Goal: Task Accomplishment & Management: Complete application form

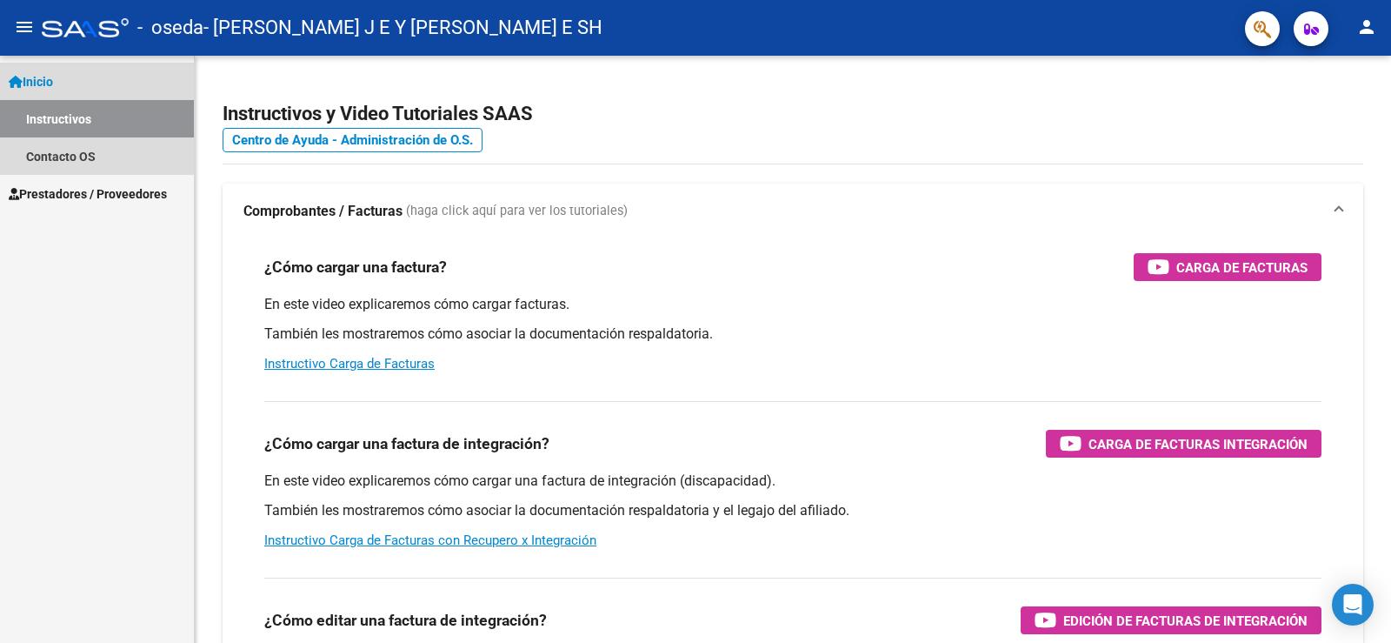
click at [94, 110] on link "Instructivos" at bounding box center [97, 118] width 194 height 37
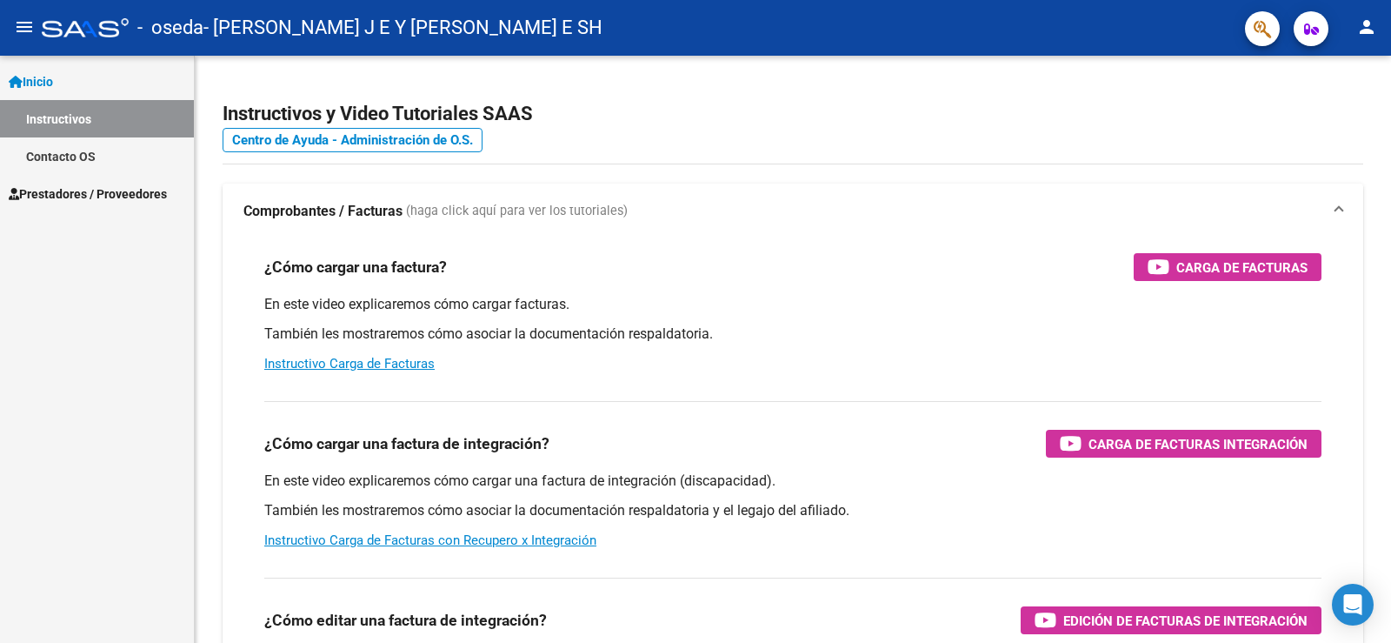
click at [98, 191] on span "Prestadores / Proveedores" at bounding box center [88, 193] width 158 height 19
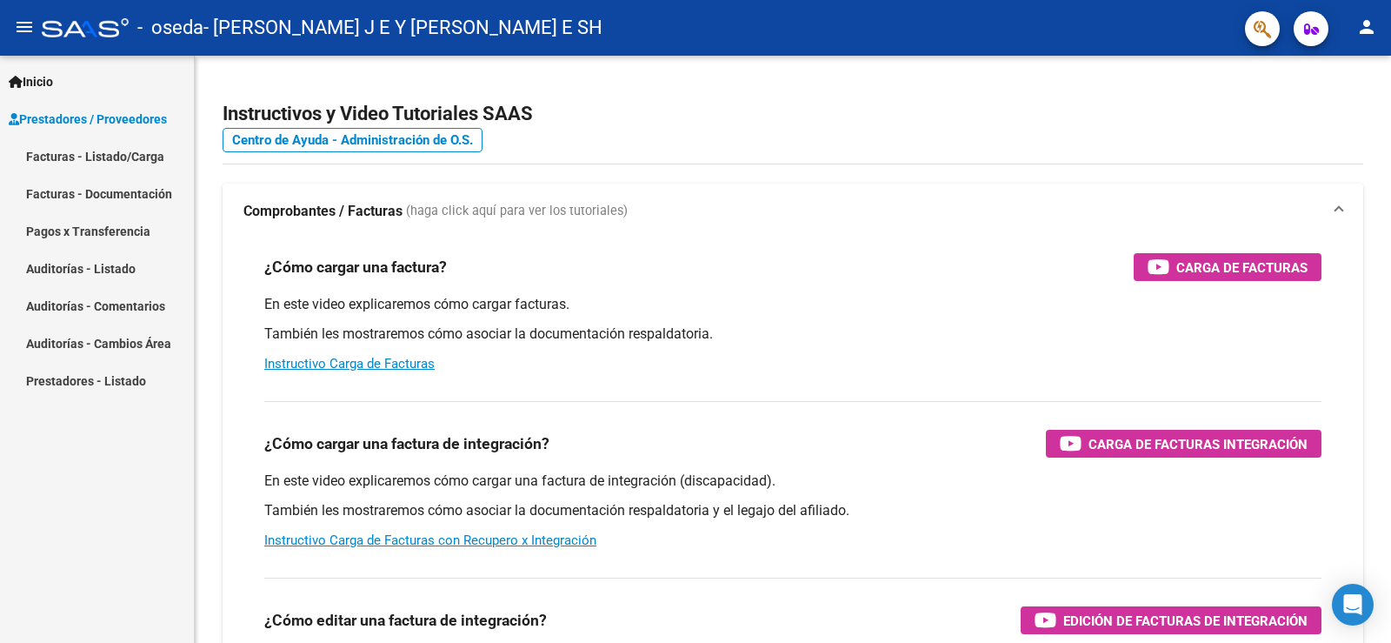
click at [111, 158] on link "Facturas - Listado/Carga" at bounding box center [97, 155] width 194 height 37
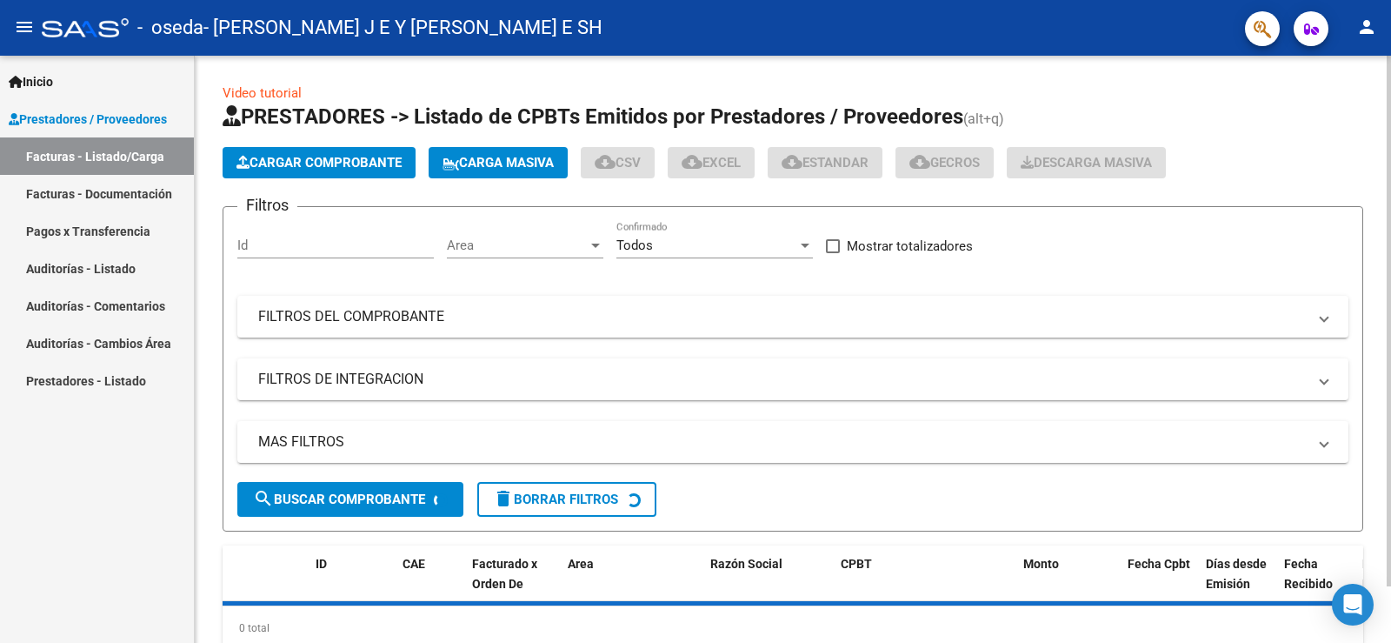
click at [311, 159] on span "Cargar Comprobante" at bounding box center [319, 163] width 165 height 16
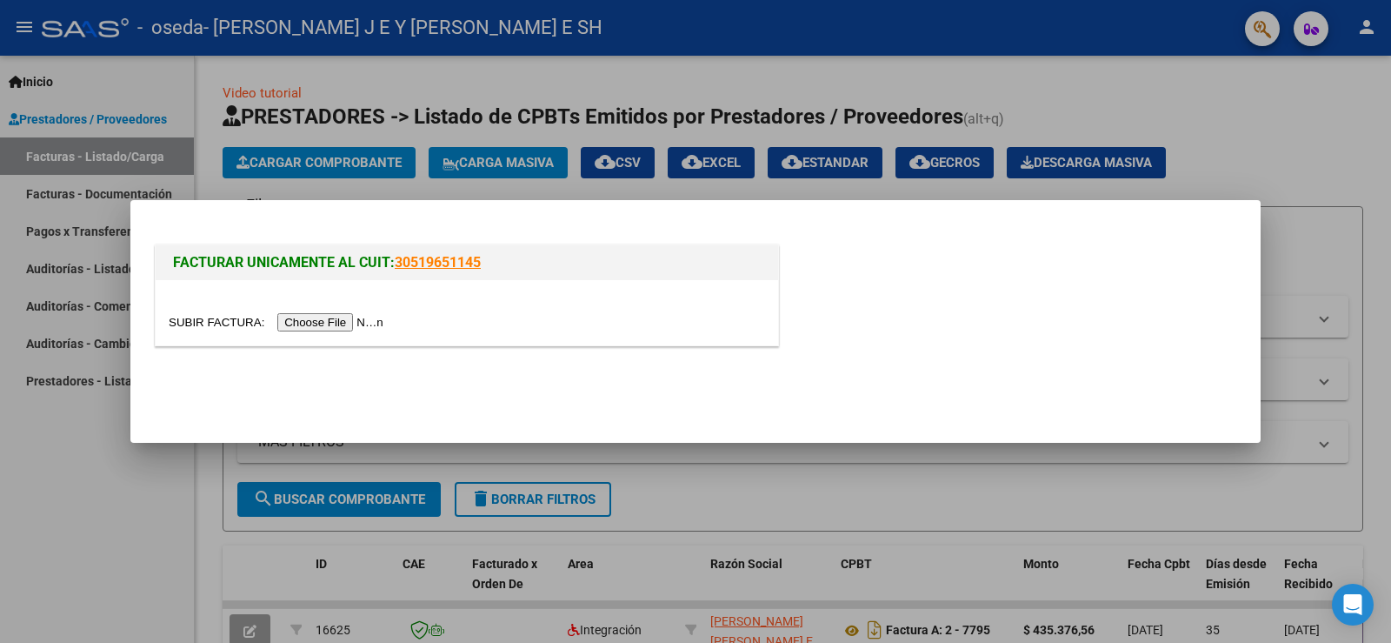
click at [321, 332] on div at bounding box center [467, 312] width 623 height 65
click at [321, 323] on input "file" at bounding box center [279, 322] width 220 height 18
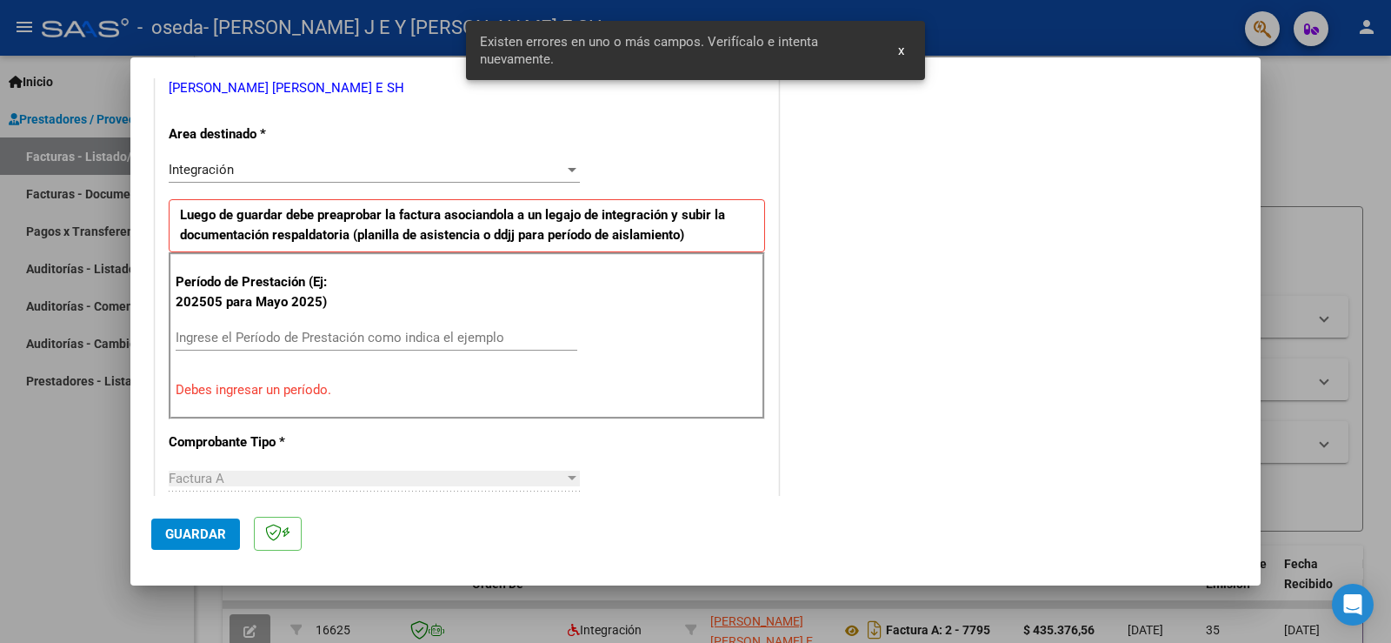
scroll to position [451, 0]
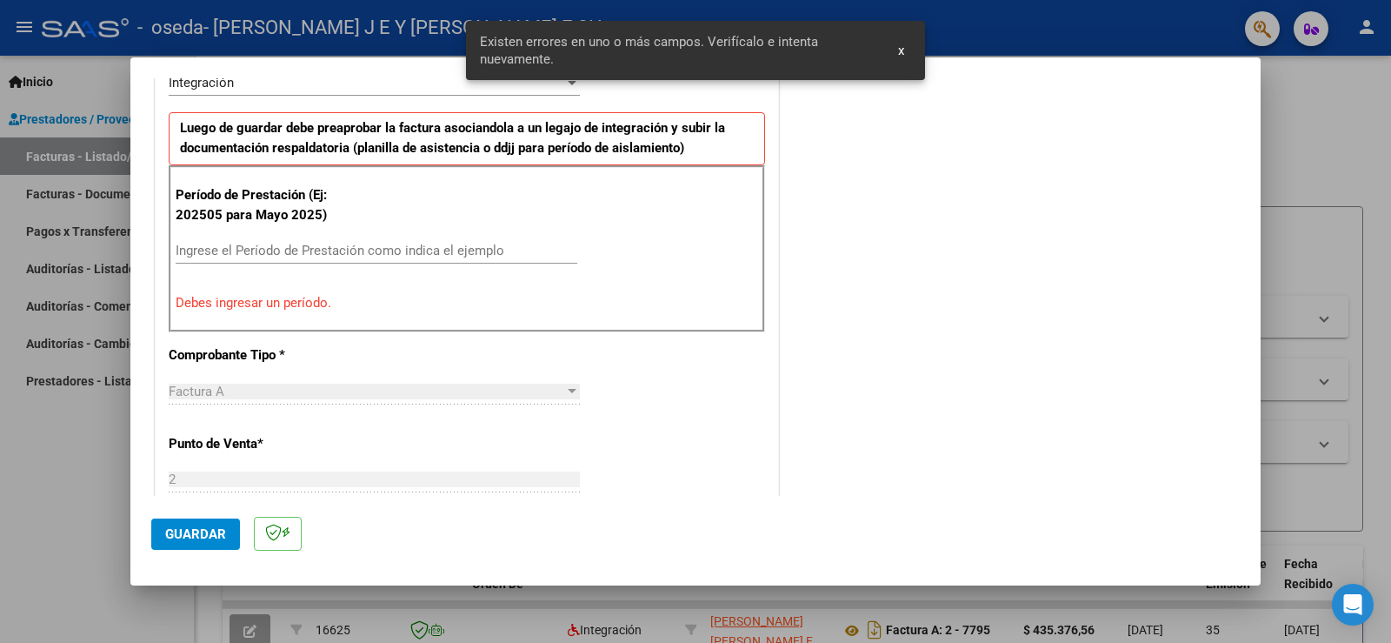
click at [275, 247] on input "Ingrese el Período de Prestación como indica el ejemplo" at bounding box center [377, 251] width 402 height 16
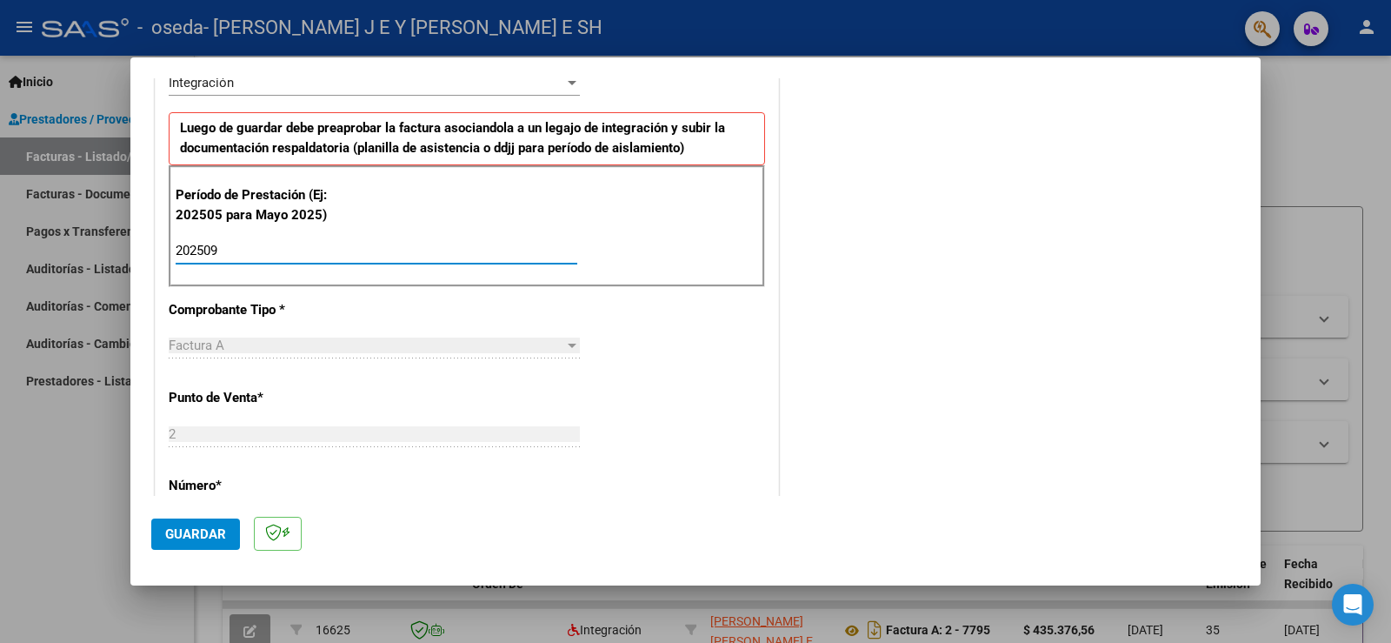
type input "202509"
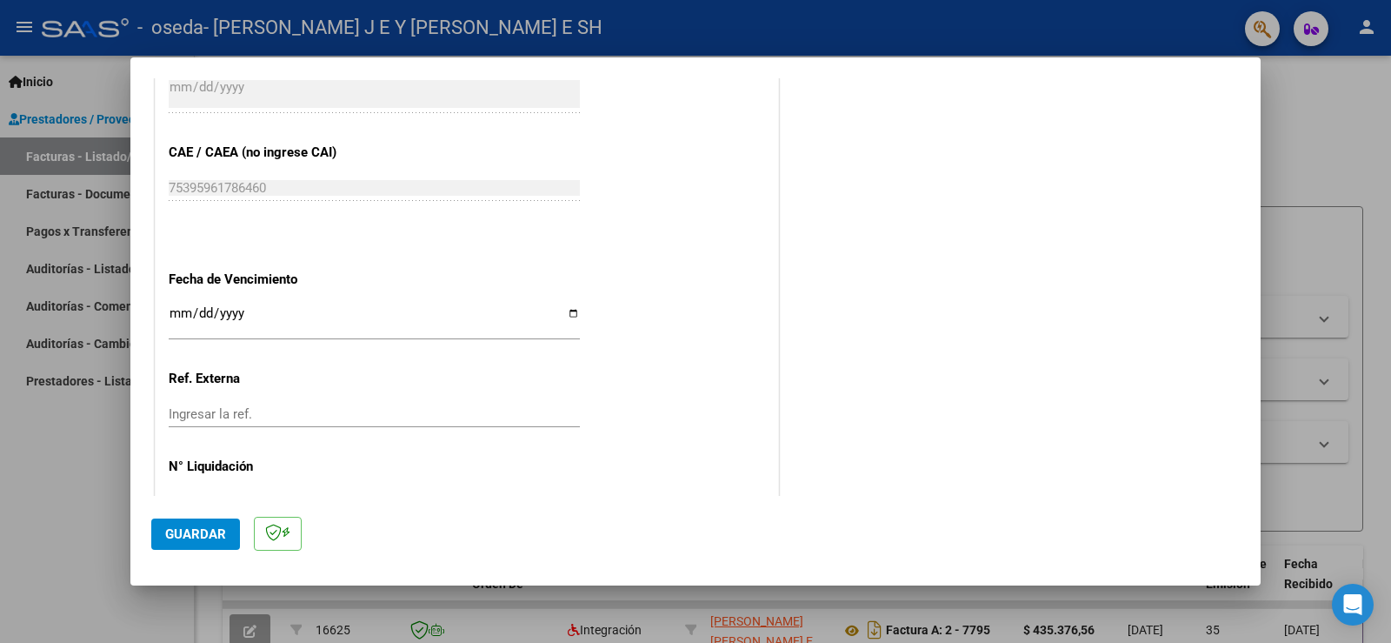
scroll to position [1113, 0]
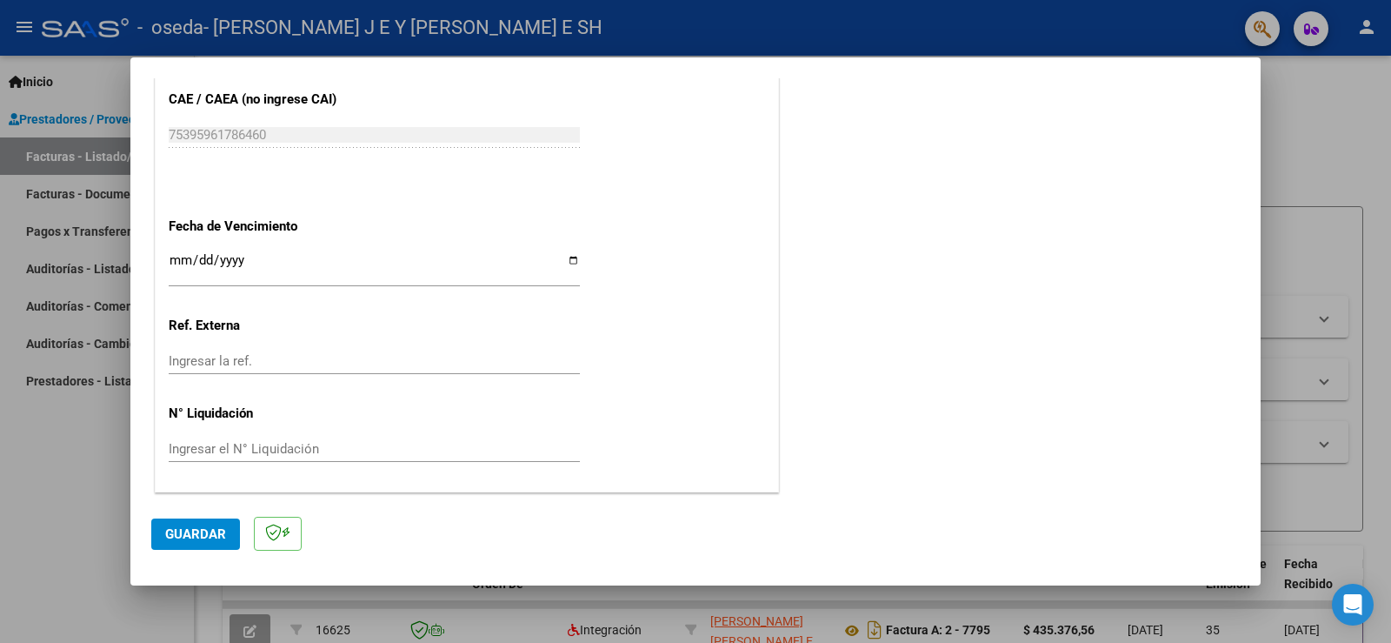
click at [184, 257] on input "Ingresar la fecha" at bounding box center [374, 267] width 411 height 28
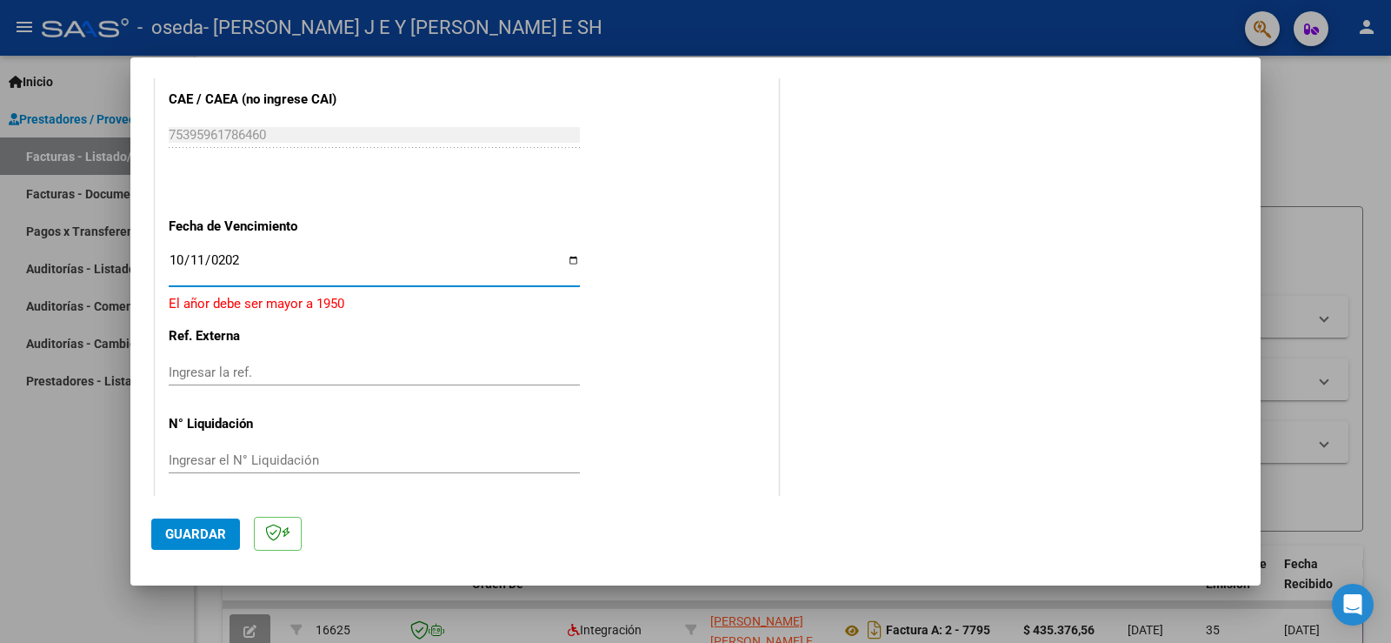
type input "[DATE]"
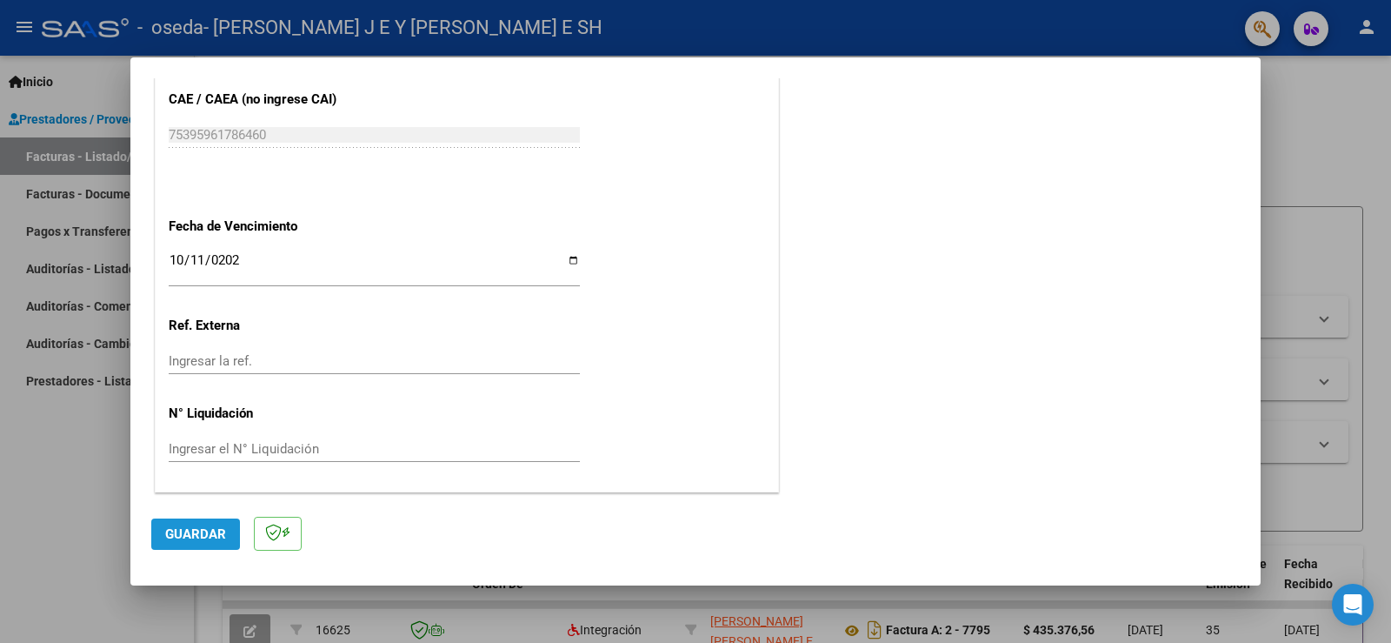
click at [201, 526] on span "Guardar" at bounding box center [195, 534] width 61 height 16
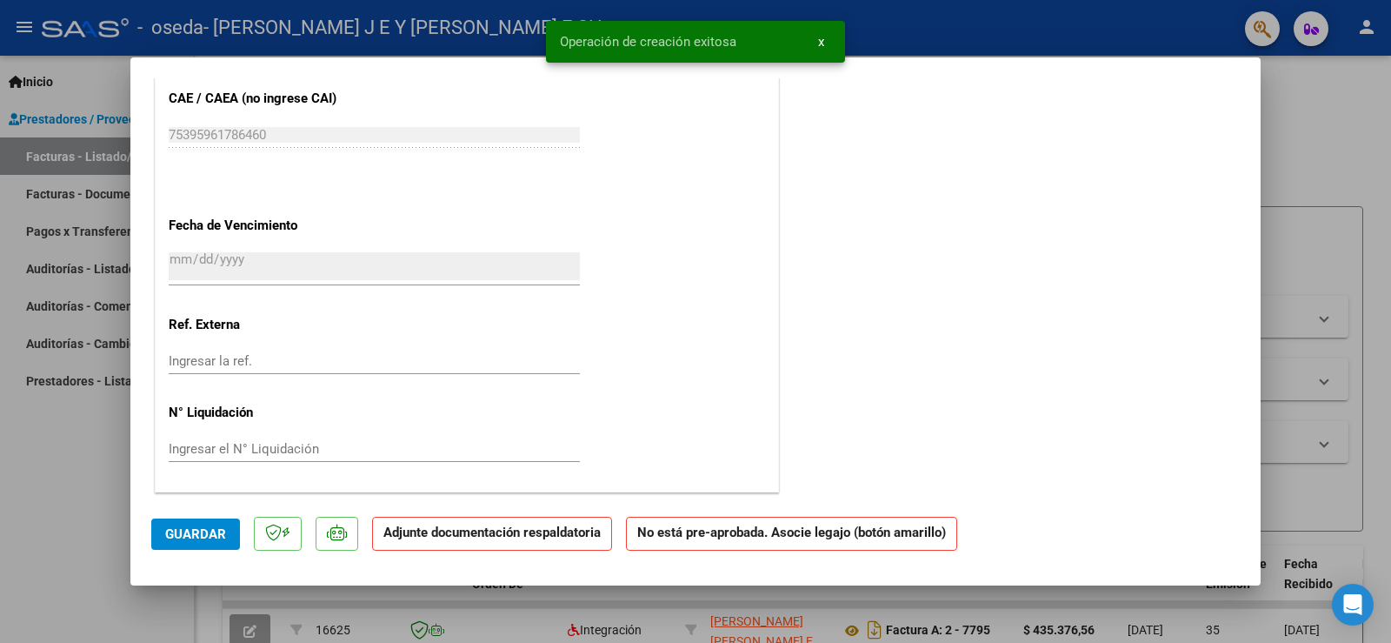
scroll to position [0, 0]
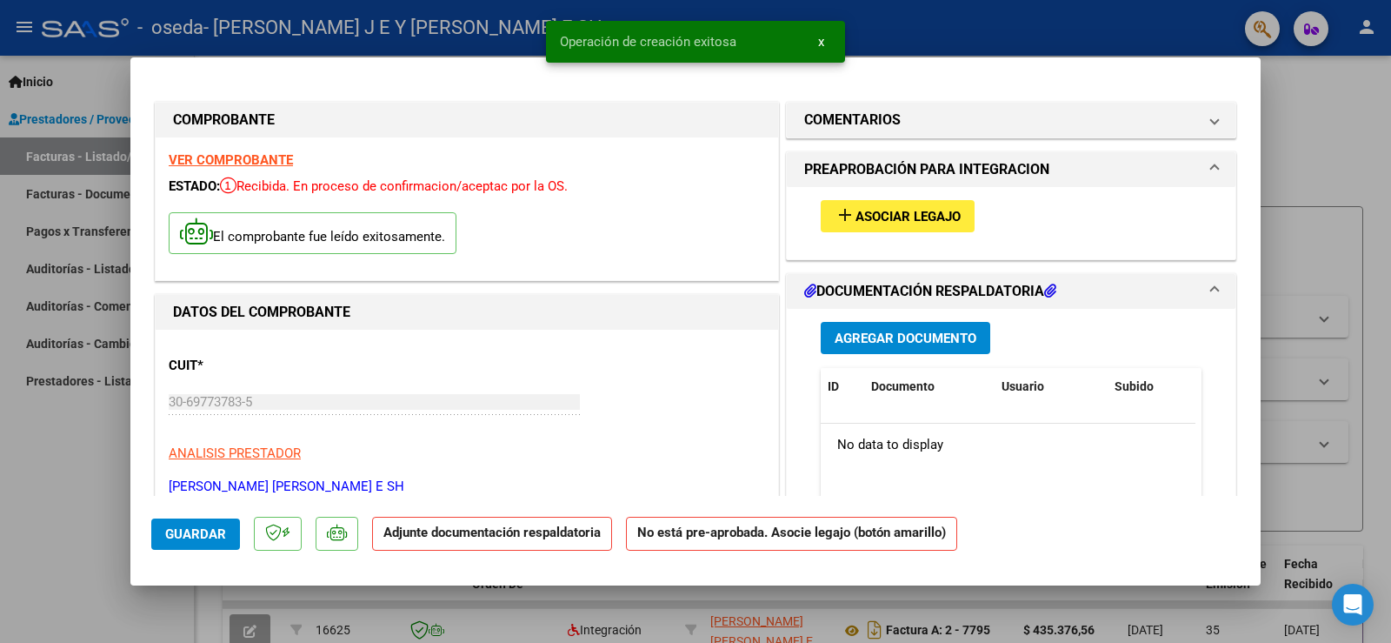
click at [863, 223] on span "Asociar Legajo" at bounding box center [908, 217] width 105 height 16
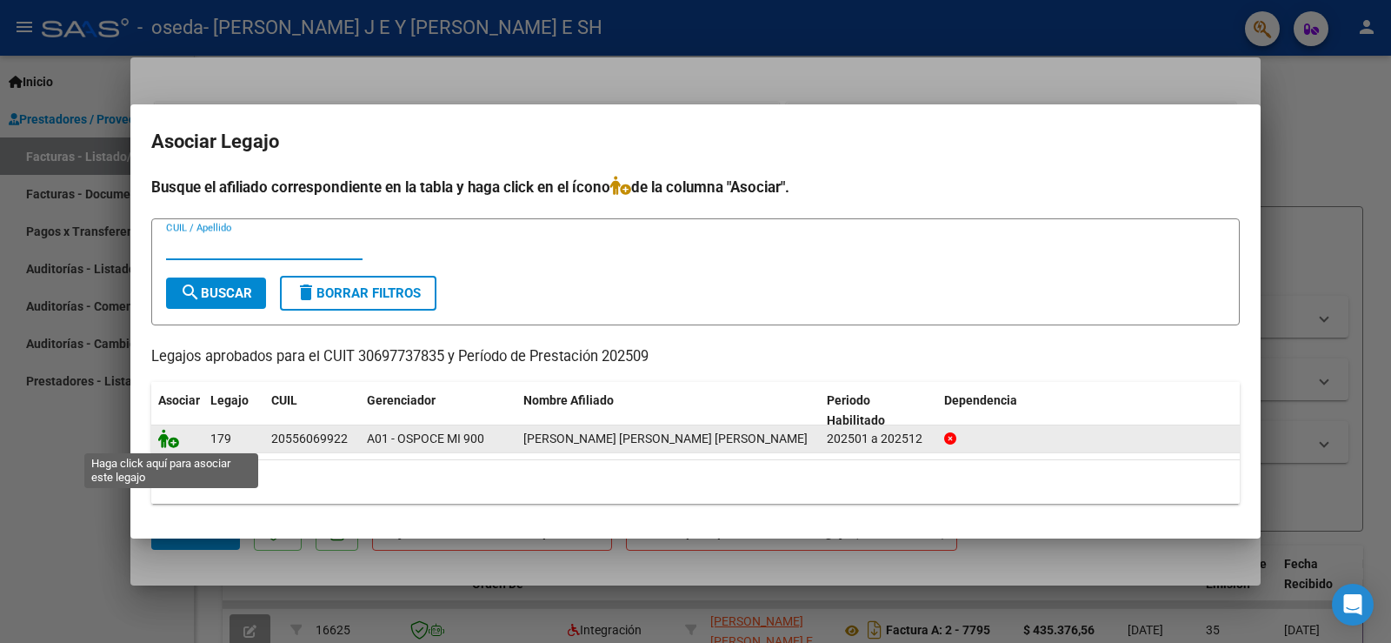
click at [167, 439] on icon at bounding box center [168, 438] width 21 height 19
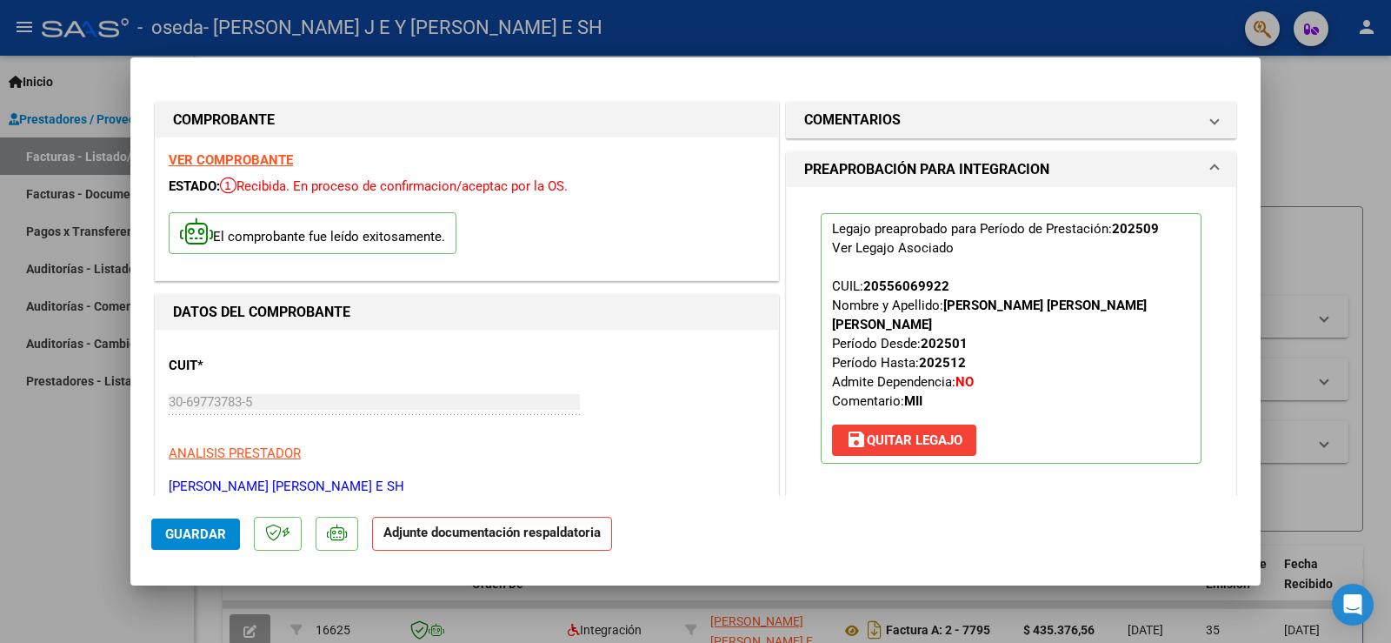
scroll to position [348, 0]
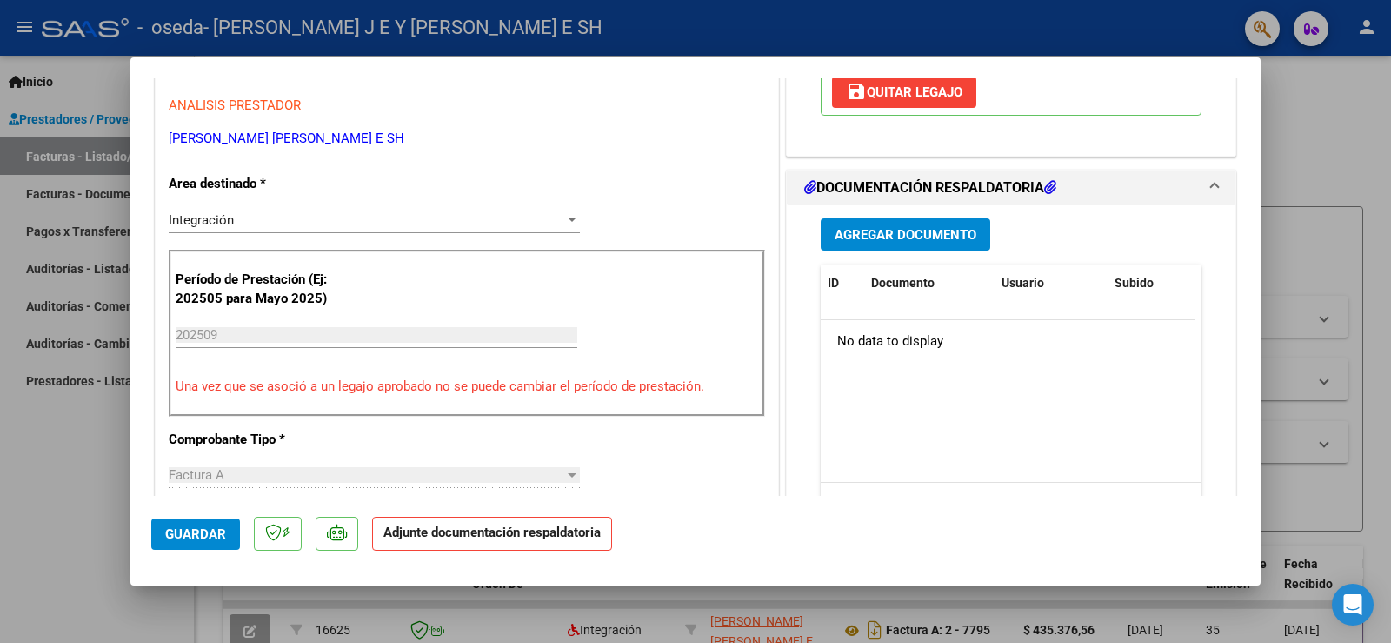
click at [867, 227] on span "Agregar Documento" at bounding box center [906, 235] width 142 height 16
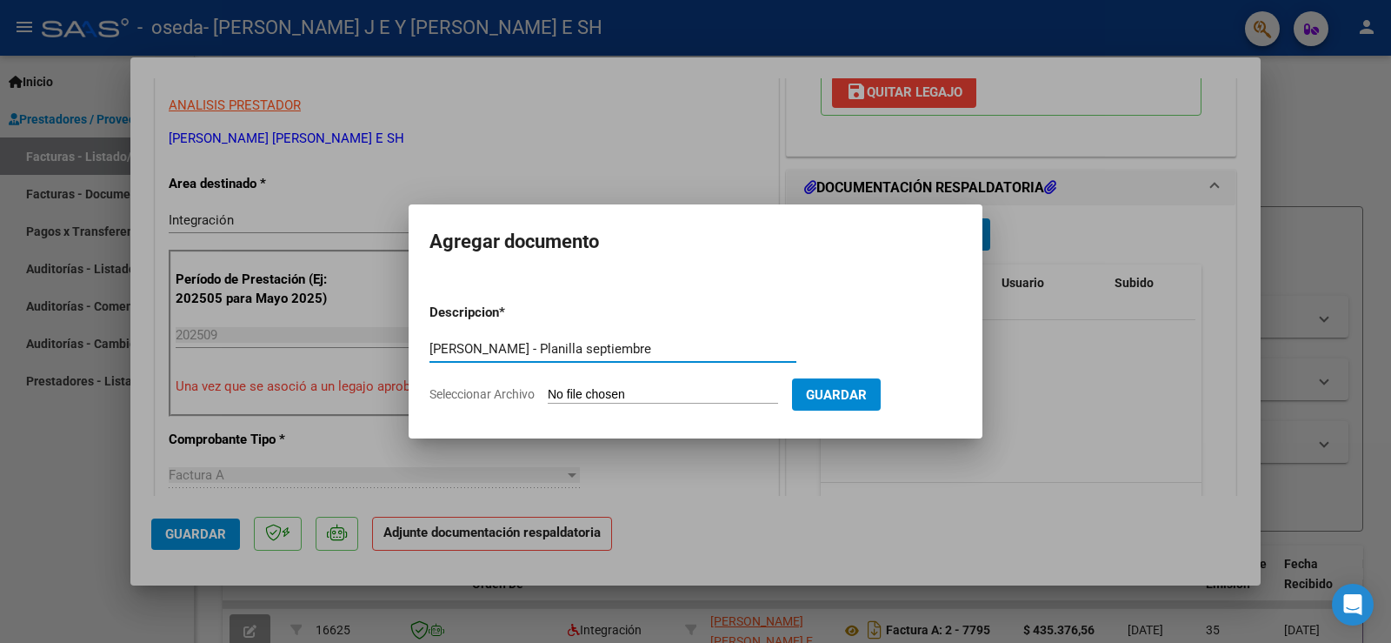
type input "[PERSON_NAME] - Planilla septiembre"
click at [601, 390] on input "Seleccionar Archivo" at bounding box center [663, 395] width 230 height 17
type input "C:\fakepath\[PERSON_NAME] - Planilla septiembre.pdf"
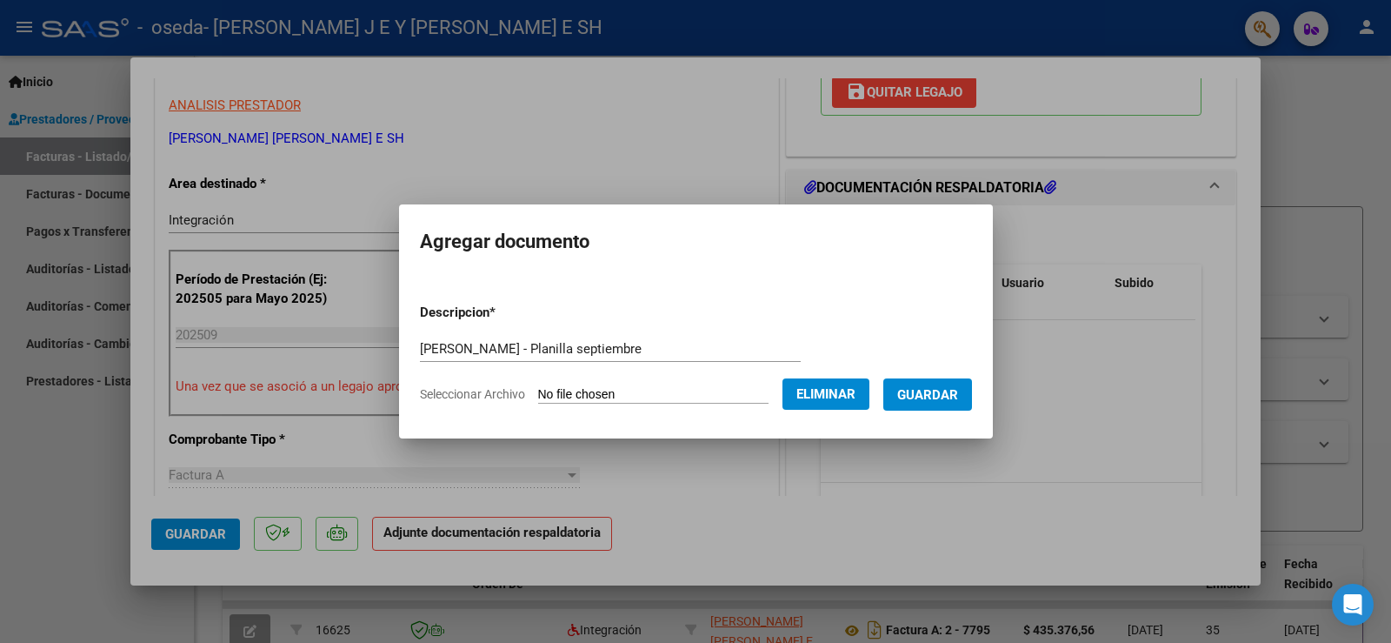
click at [958, 394] on span "Guardar" at bounding box center [927, 395] width 61 height 16
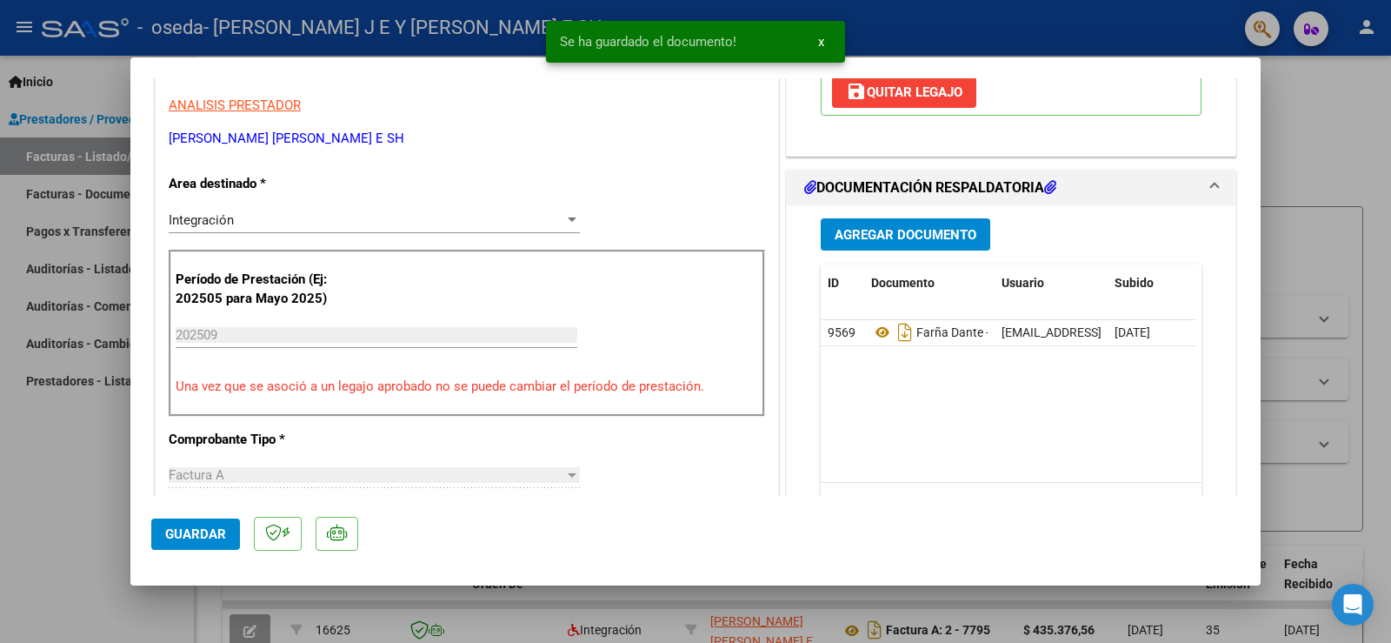
click at [174, 552] on mat-dialog-actions "Guardar" at bounding box center [695, 530] width 1089 height 69
click at [175, 540] on span "Guardar" at bounding box center [195, 534] width 61 height 16
click at [1303, 157] on div at bounding box center [695, 321] width 1391 height 643
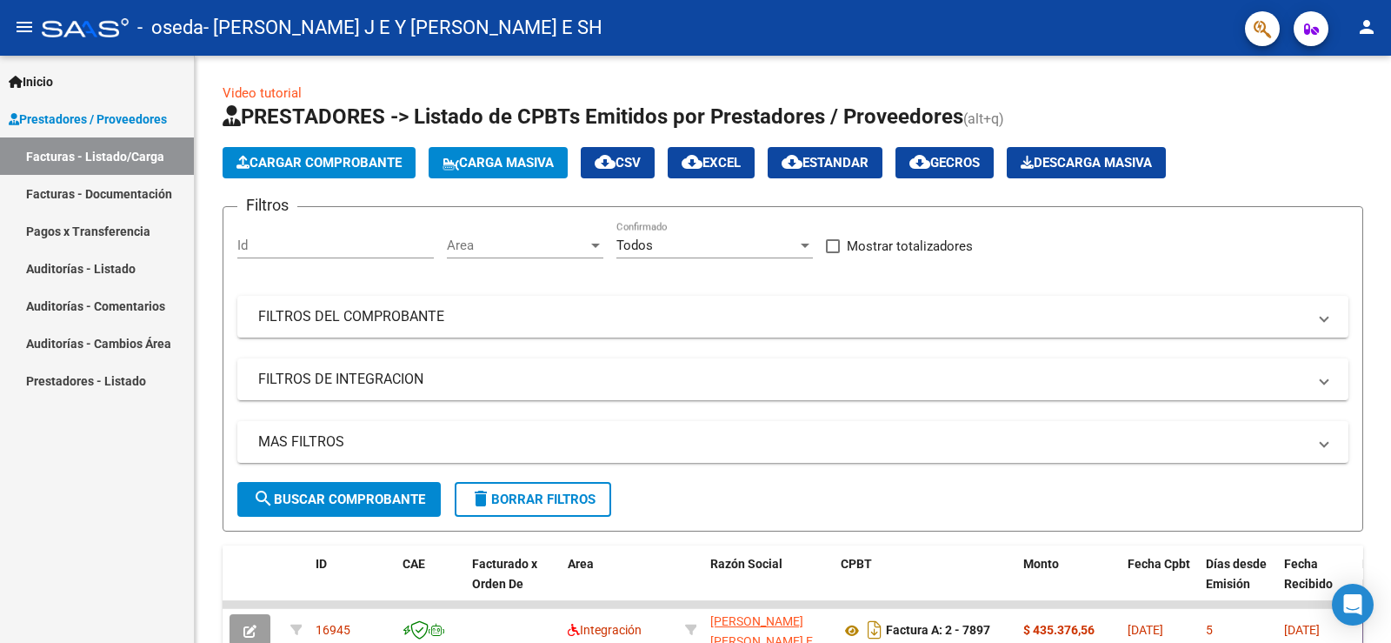
click at [1377, 27] on button "person" at bounding box center [1366, 27] width 35 height 35
click at [1320, 114] on button "exit_to_app Salir" at bounding box center [1331, 115] width 106 height 42
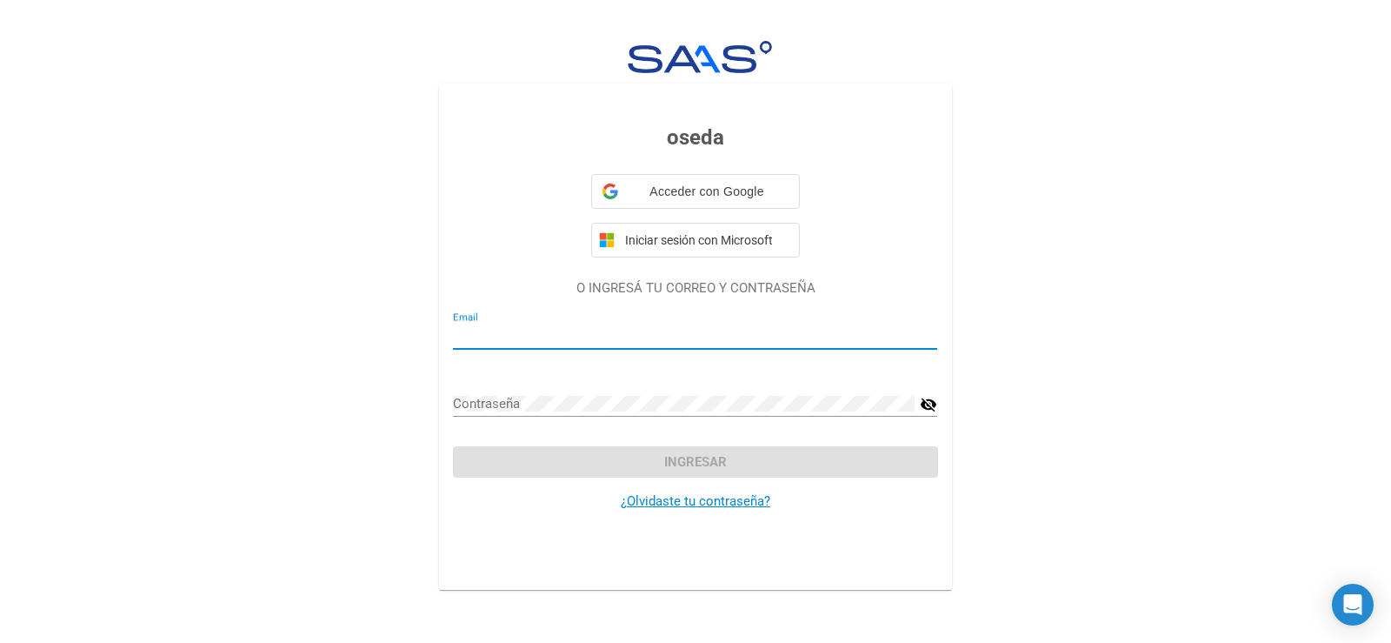
type input "[EMAIL_ADDRESS][DOMAIN_NAME]"
